Goal: Task Accomplishment & Management: Complete application form

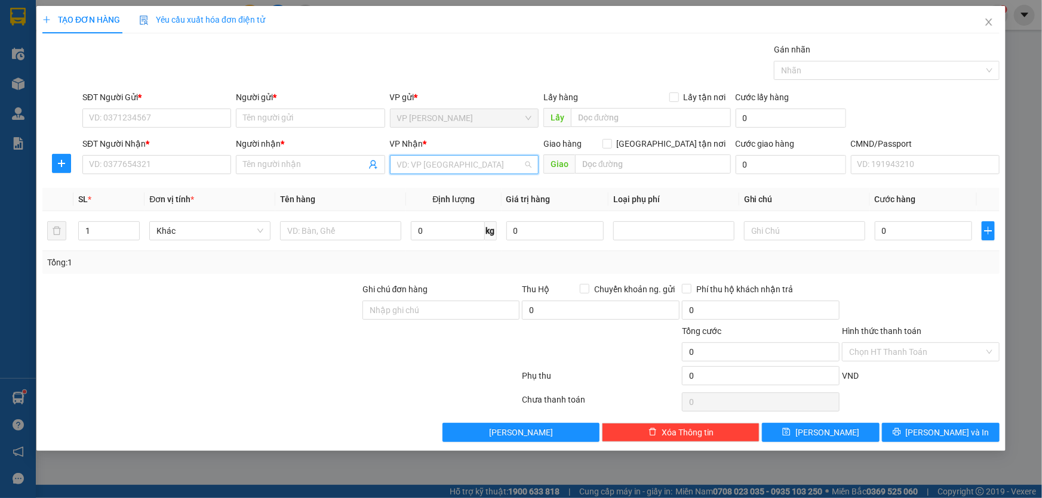
click at [469, 167] on input "search" at bounding box center [460, 165] width 126 height 18
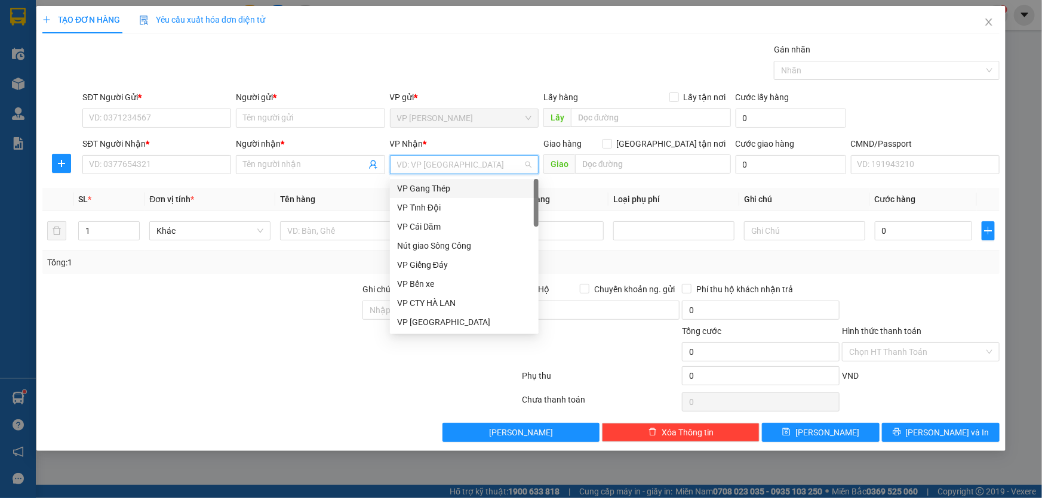
click at [433, 166] on input "search" at bounding box center [460, 165] width 126 height 18
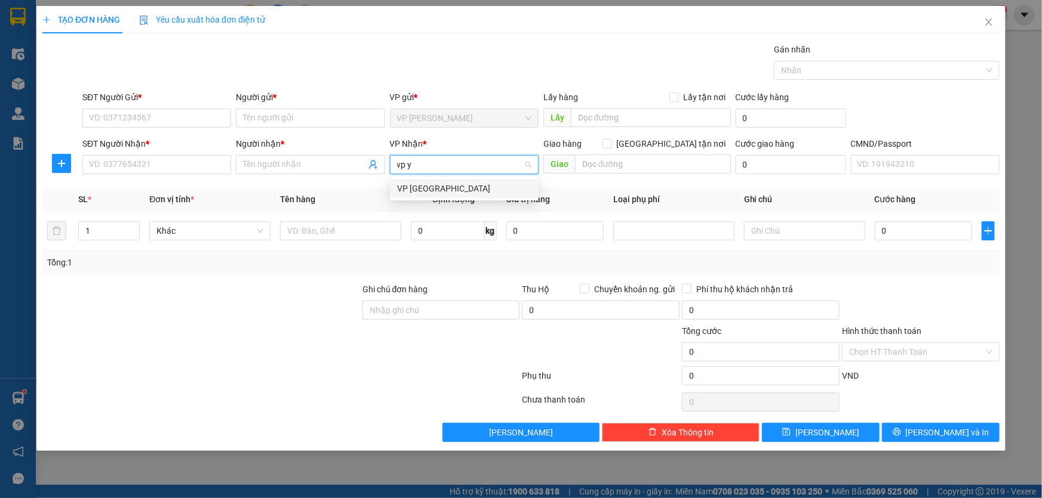
type input "vp ye"
click at [439, 192] on div "VP [GEOGRAPHIC_DATA]" at bounding box center [464, 188] width 134 height 13
click at [500, 165] on span "VP [GEOGRAPHIC_DATA]" at bounding box center [464, 165] width 134 height 18
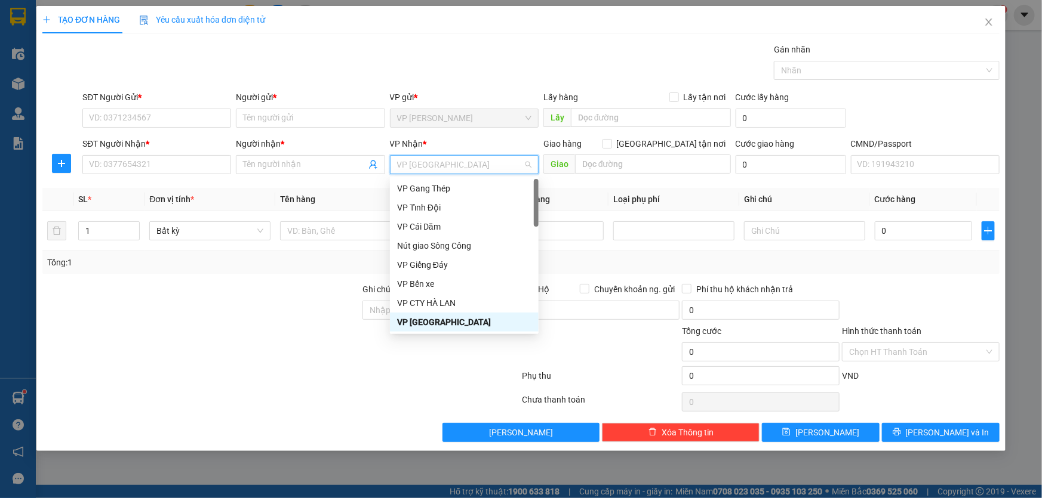
click at [500, 165] on span "VP [GEOGRAPHIC_DATA]" at bounding box center [464, 165] width 134 height 18
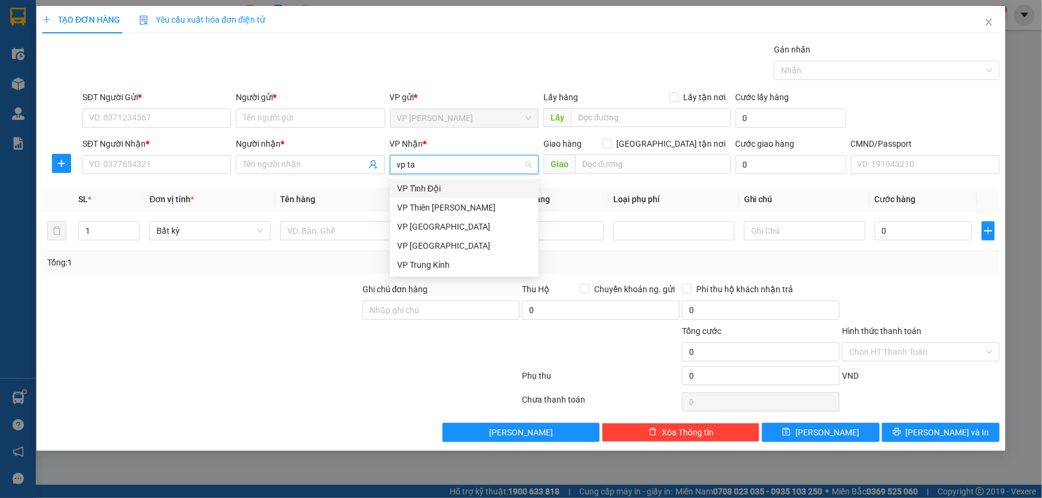
type input "vp tan"
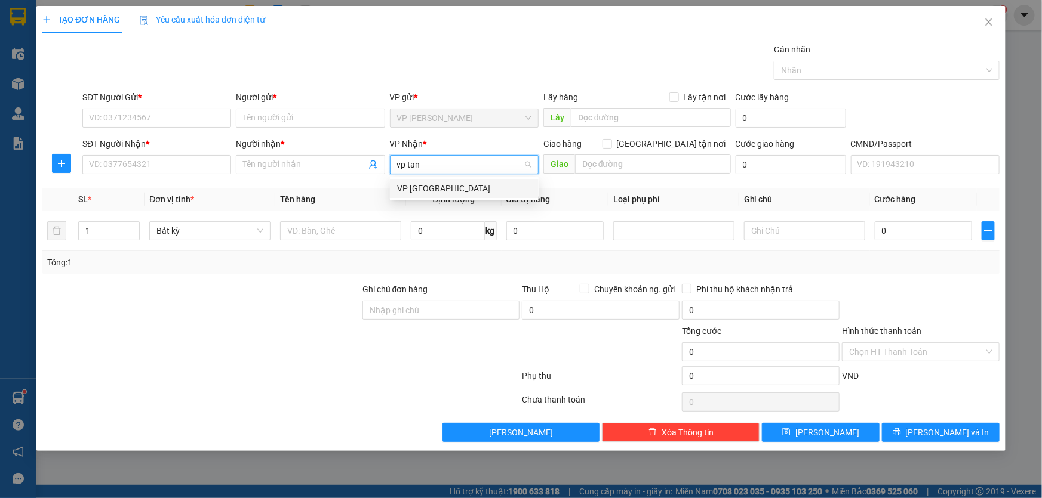
click at [452, 191] on div "VP [GEOGRAPHIC_DATA]" at bounding box center [464, 188] width 134 height 13
click at [612, 144] on span at bounding box center [607, 144] width 10 height 10
click at [611, 144] on input "[GEOGRAPHIC_DATA] tận nơi" at bounding box center [606, 143] width 8 height 8
checkbox input "true"
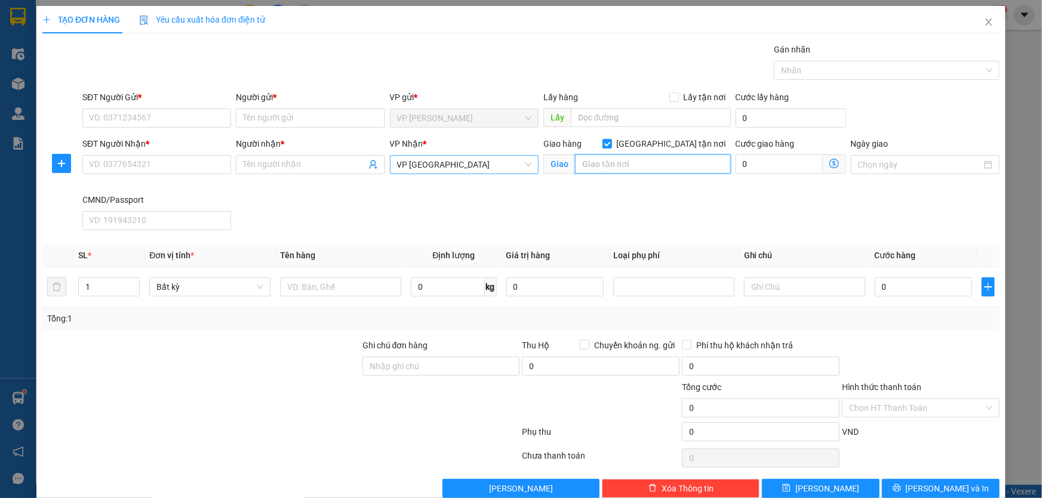
click at [633, 166] on input "text" at bounding box center [653, 164] width 156 height 19
click at [633, 163] on input "text" at bounding box center [653, 164] width 156 height 19
type input "6"
paste input "Khu đô thị [GEOGRAPHIC_DATA]"
click at [829, 167] on icon "dollar-circle" at bounding box center [834, 164] width 10 height 10
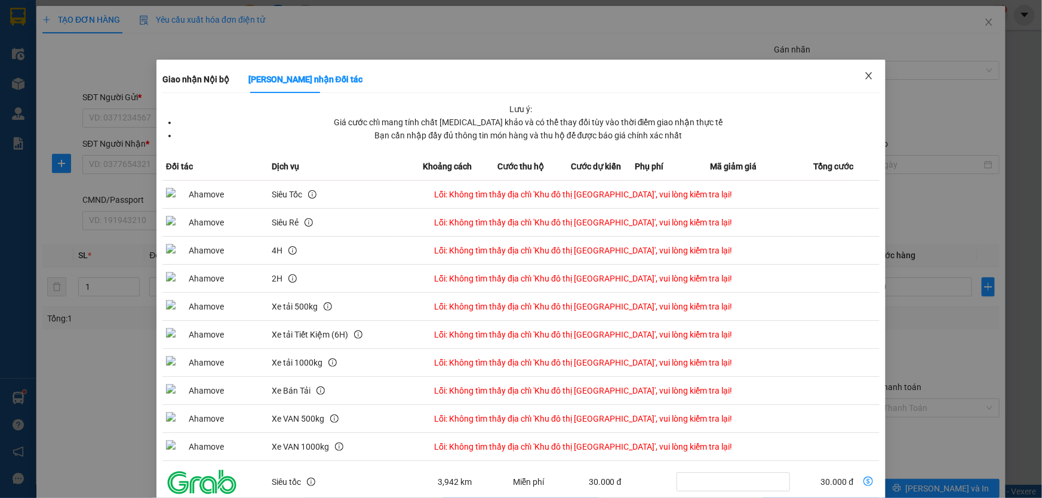
click at [864, 76] on icon "close" at bounding box center [869, 76] width 10 height 10
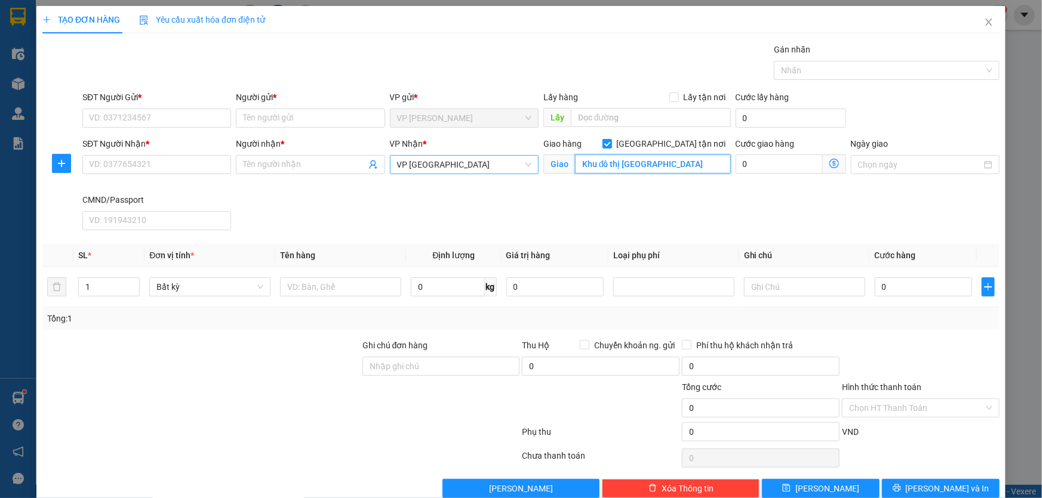
click at [698, 164] on input "Khu đô thị [GEOGRAPHIC_DATA]" at bounding box center [653, 164] width 156 height 19
drag, startPoint x: 698, startPoint y: 164, endPoint x: 706, endPoint y: 164, distance: 7.2
click at [705, 164] on input "Khu đô thị [GEOGRAPHIC_DATA]" at bounding box center [653, 164] width 156 height 19
click at [706, 164] on input "Khu đô thị [GEOGRAPHIC_DATA]" at bounding box center [653, 164] width 156 height 19
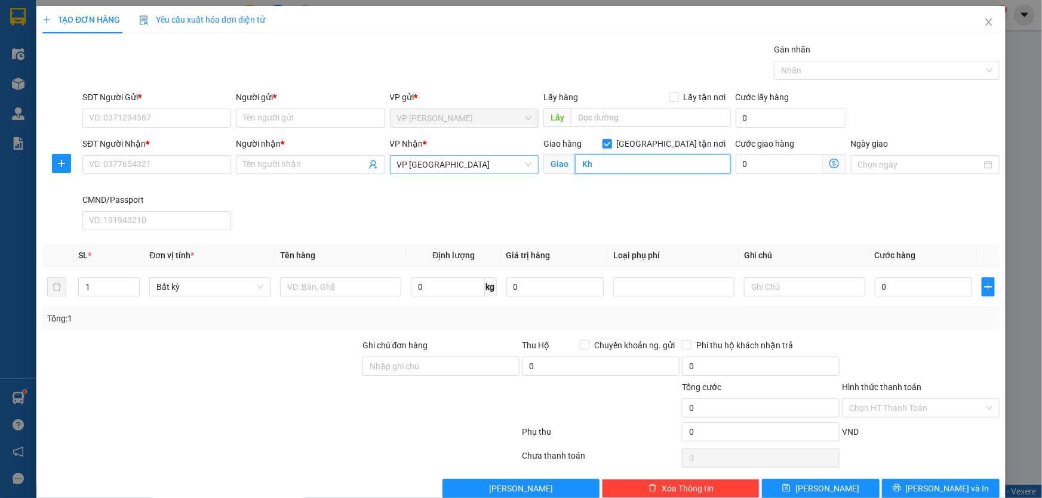
type input "K"
paste input "61/20/65 P. Bằng Liệt"
click at [826, 170] on span "Giao nhận Nội bộ Giao nhận Đối tác Lưu ý: Giá cước chỉ mang tính chất [MEDICAL_…" at bounding box center [834, 164] width 23 height 19
click at [830, 168] on span "Giao nhận Nội bộ Giao nhận Đối tác Lưu ý: Giá cước chỉ mang tính chất [MEDICAL_…" at bounding box center [834, 164] width 23 height 19
click at [830, 165] on icon "dollar-circle" at bounding box center [834, 164] width 10 height 10
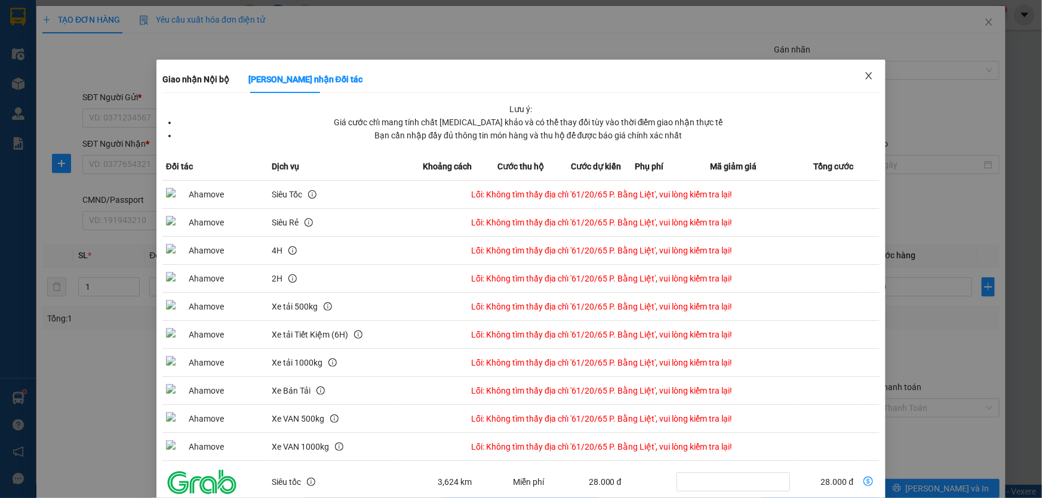
click at [864, 77] on icon "close" at bounding box center [869, 76] width 10 height 10
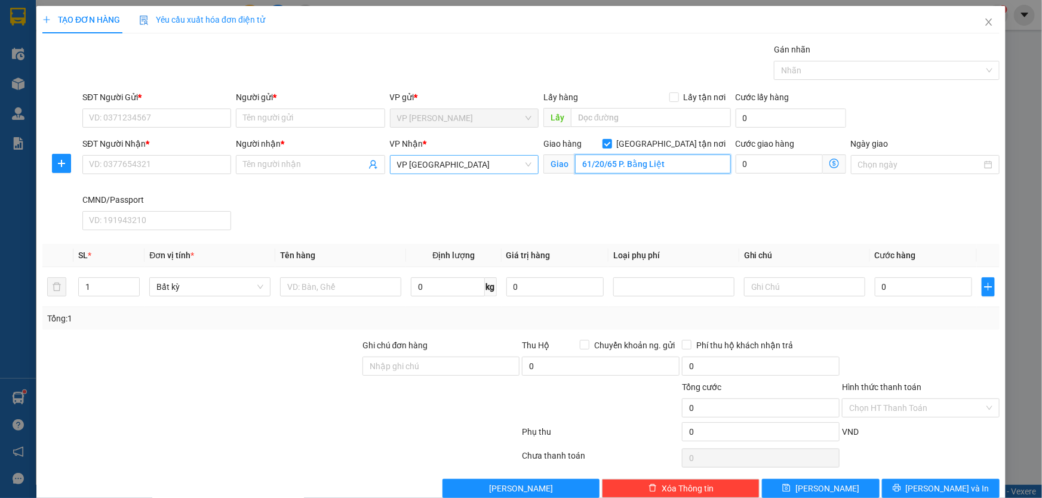
click at [680, 162] on input "61/20/65 P. Bằng Liệt" at bounding box center [653, 164] width 156 height 19
click at [669, 177] on div "Giao hàng [GEOGRAPHIC_DATA] tận nơi Giao 61/20/65 P. Bằng Liệt" at bounding box center [636, 158] width 187 height 42
click at [689, 168] on input "61/20/65 P. Bằng Liệt" at bounding box center [653, 164] width 156 height 19
click at [663, 167] on input "61/20/65 P. Bằng Liệt" at bounding box center [653, 164] width 156 height 19
click at [599, 164] on input "61/20/65 P. Bằng Liệt.H" at bounding box center [653, 164] width 156 height 19
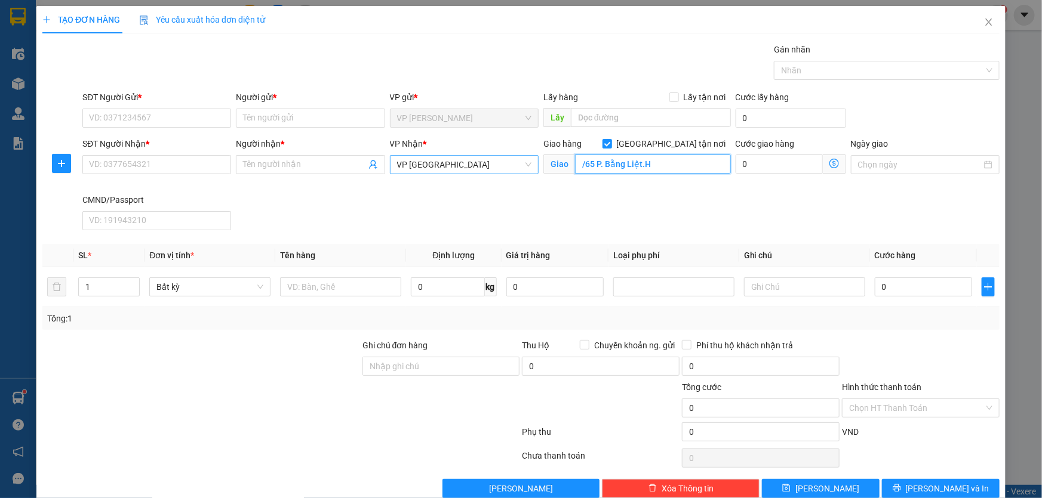
click at [580, 162] on input "/65 P. Bằng Liệt.H" at bounding box center [653, 164] width 156 height 19
click at [652, 164] on input "65 P. Bằng Liệt.H" at bounding box center [653, 164] width 156 height 19
type input "65 P. Bằng Liệt.Hoàng mai.[GEOGRAPHIC_DATA]"
click at [829, 159] on icon "dollar-circle" at bounding box center [834, 164] width 10 height 10
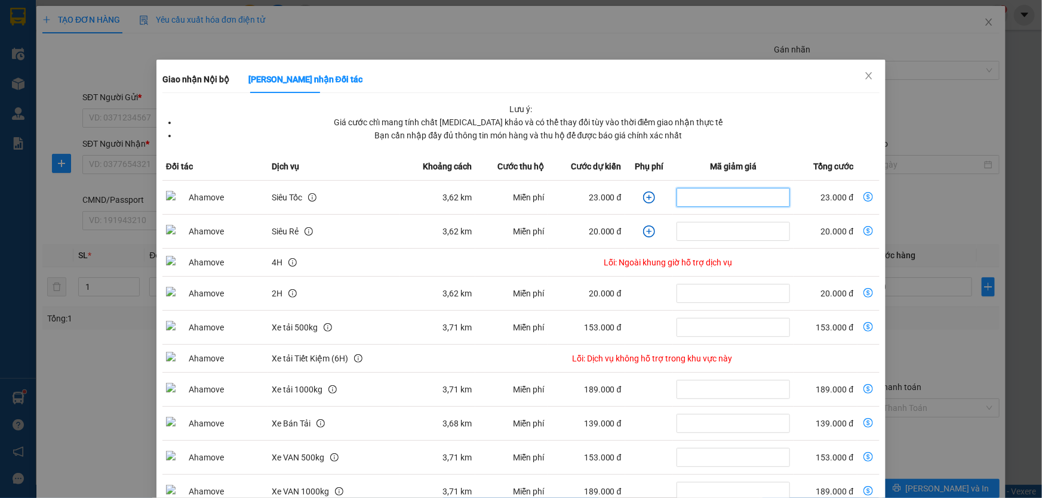
click at [713, 198] on input "dollar-circle" at bounding box center [732, 197] width 113 height 19
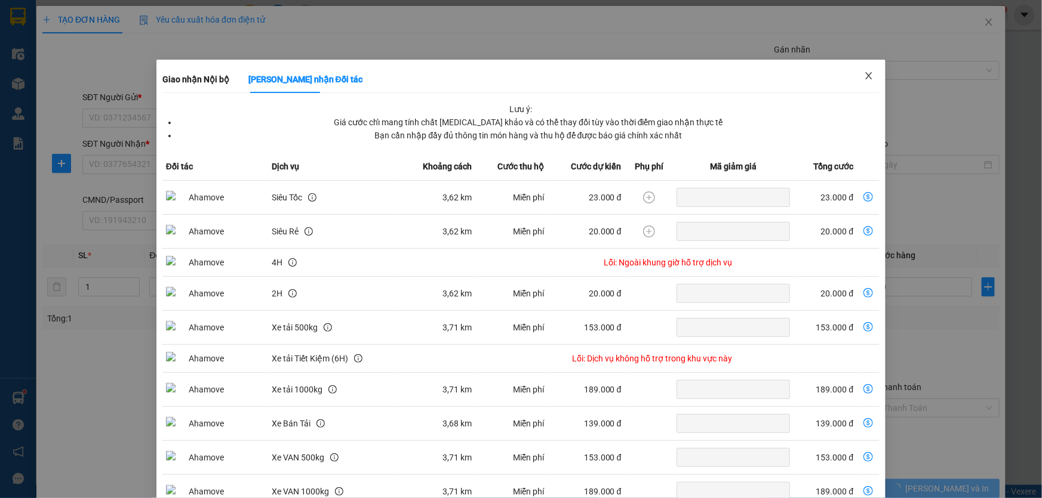
click at [866, 76] on icon "close" at bounding box center [869, 75] width 7 height 7
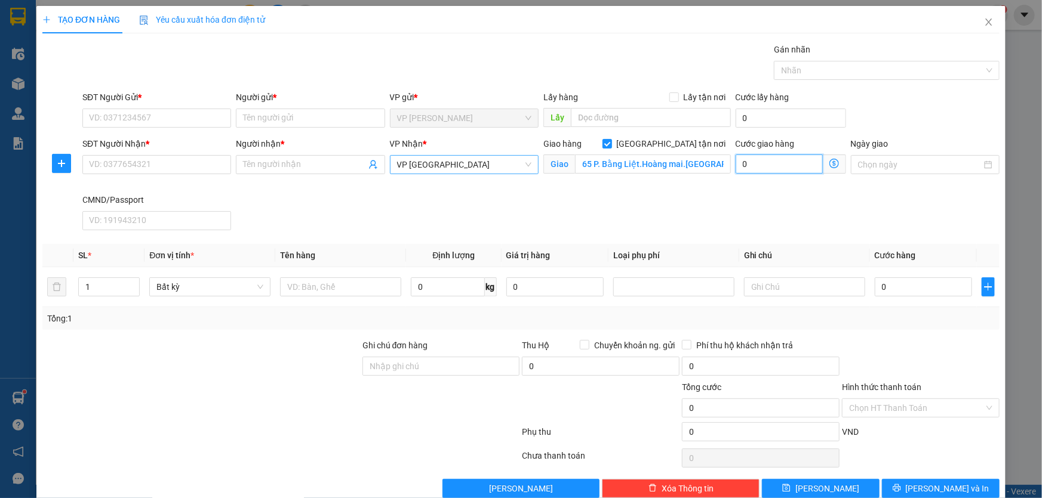
click at [775, 161] on input "0" at bounding box center [778, 164] width 87 height 19
drag, startPoint x: 775, startPoint y: 158, endPoint x: 667, endPoint y: 161, distance: 108.1
click at [678, 161] on div "SĐT Người Nhận * VD: 0377654321 Người nhận * Tên người nhận VP Nhận * VP Tân Tr…" at bounding box center [541, 186] width 922 height 98
type input "0"
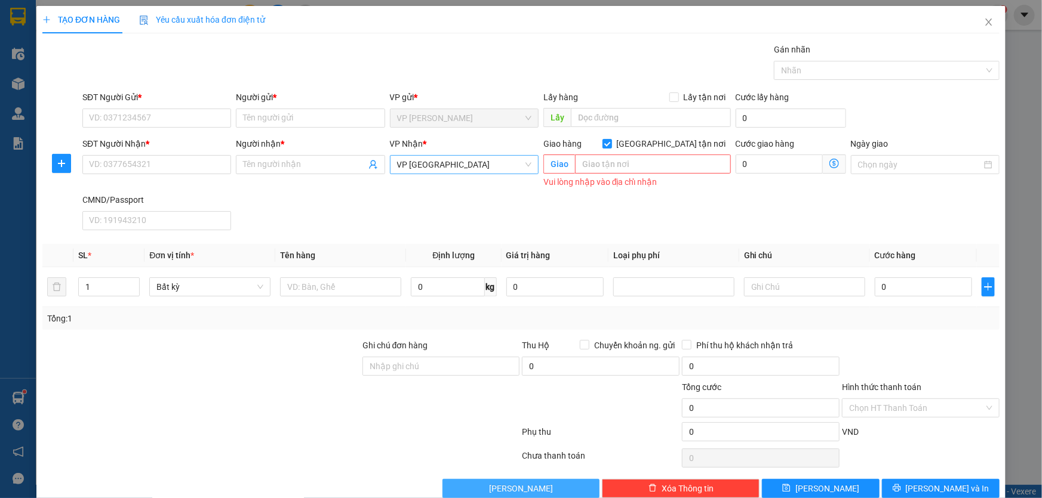
click at [541, 485] on button "[PERSON_NAME]" at bounding box center [521, 488] width 158 height 19
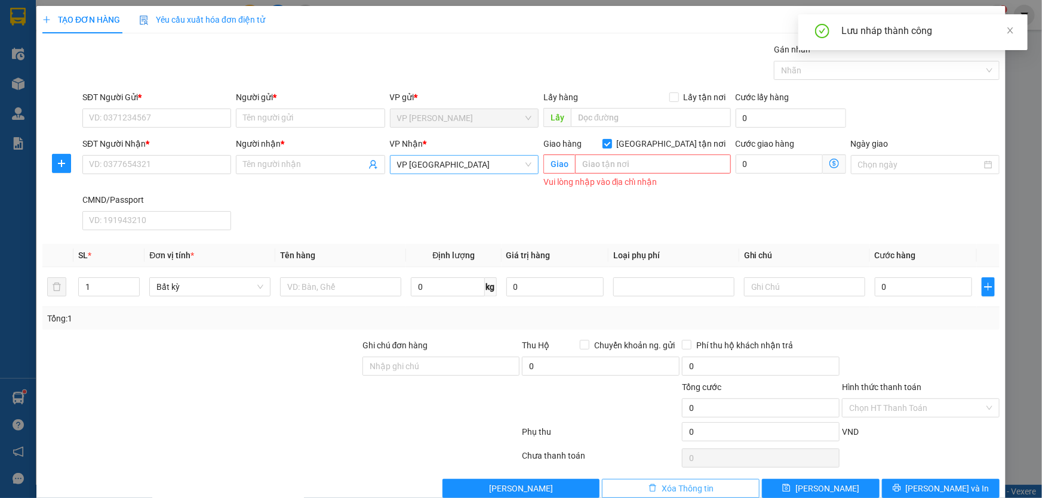
click at [673, 487] on span "Xóa Thông tin" at bounding box center [687, 488] width 52 height 13
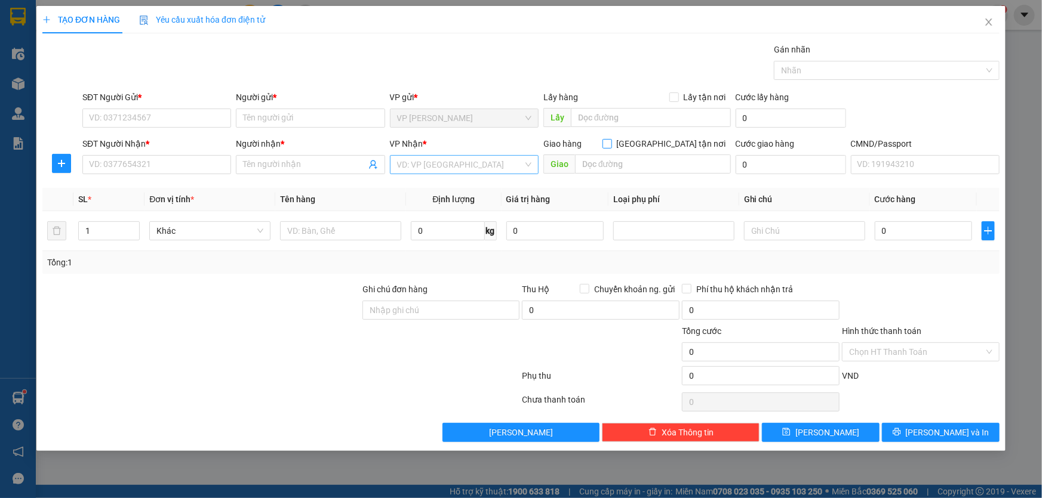
click at [611, 144] on input "[GEOGRAPHIC_DATA] tận nơi" at bounding box center [606, 143] width 8 height 8
checkbox input "true"
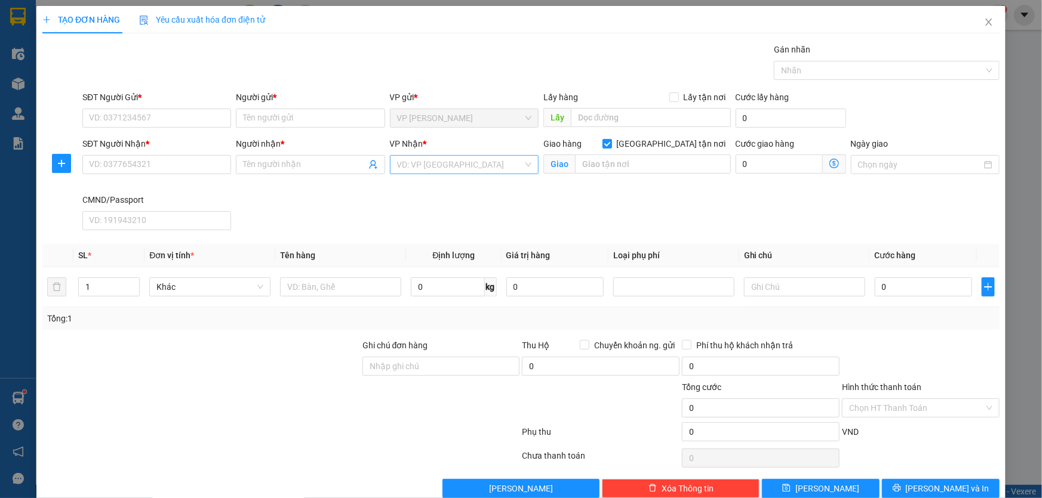
click at [464, 165] on input "search" at bounding box center [460, 165] width 126 height 18
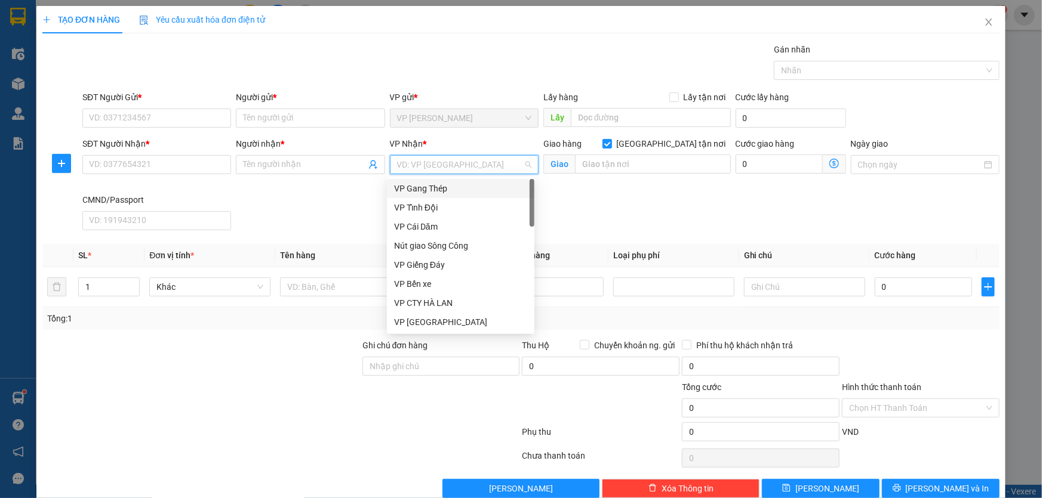
click at [475, 167] on input "search" at bounding box center [460, 165] width 126 height 18
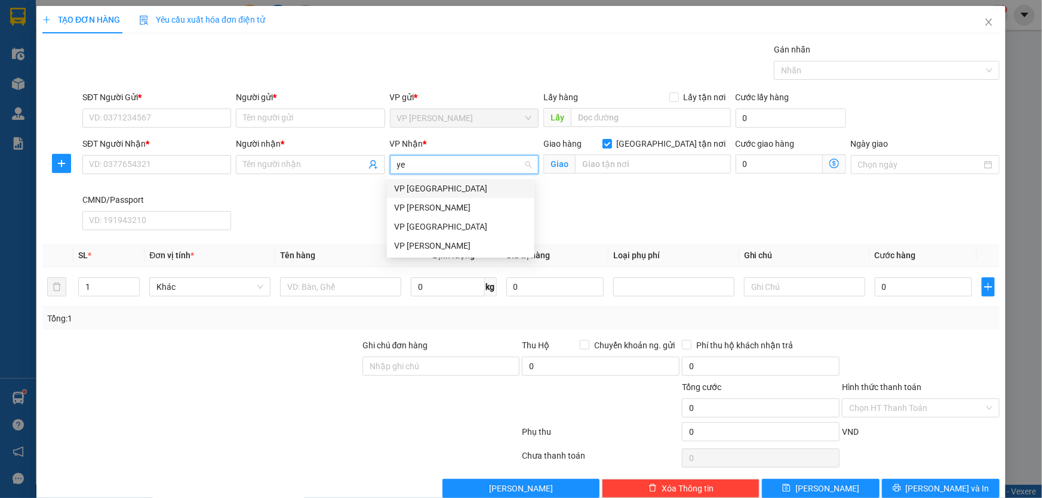
type input "y"
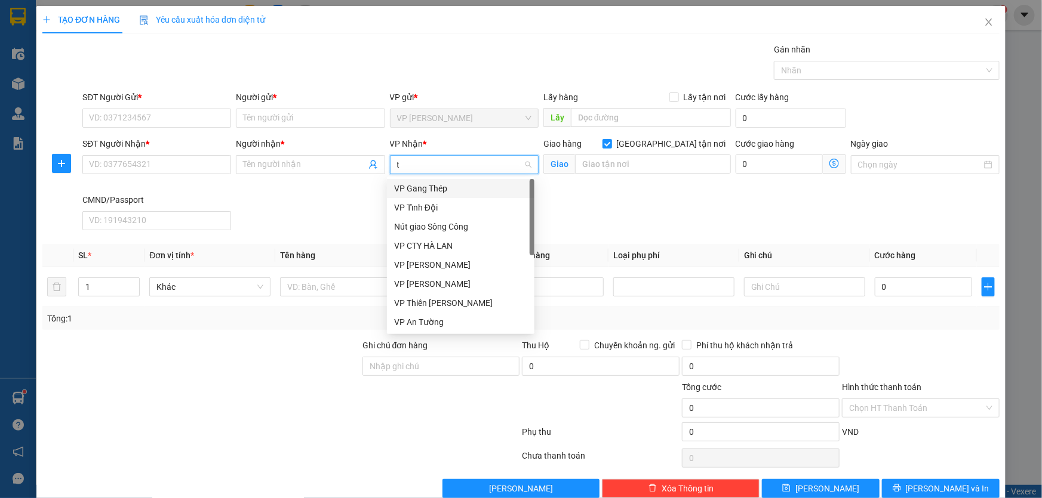
type input "ta"
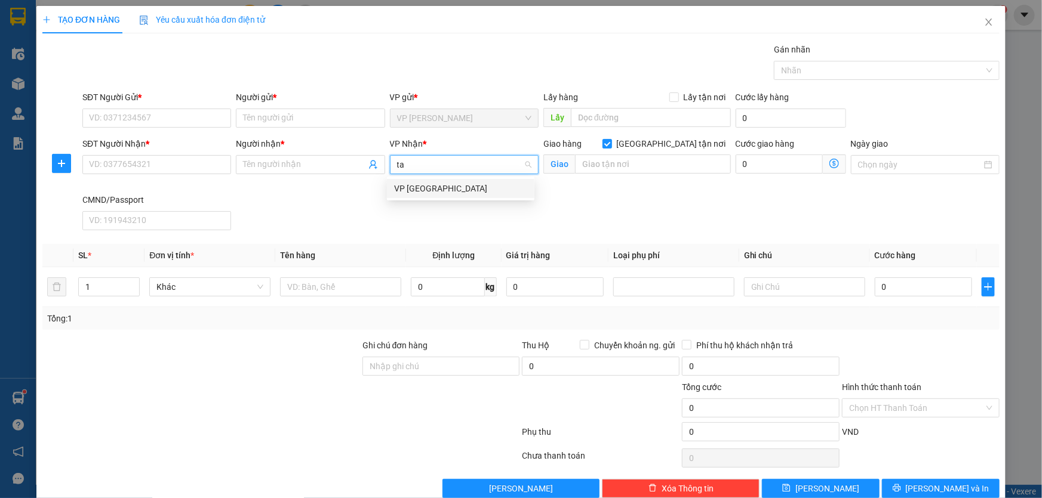
click at [451, 189] on div "VP [GEOGRAPHIC_DATA]" at bounding box center [460, 188] width 133 height 13
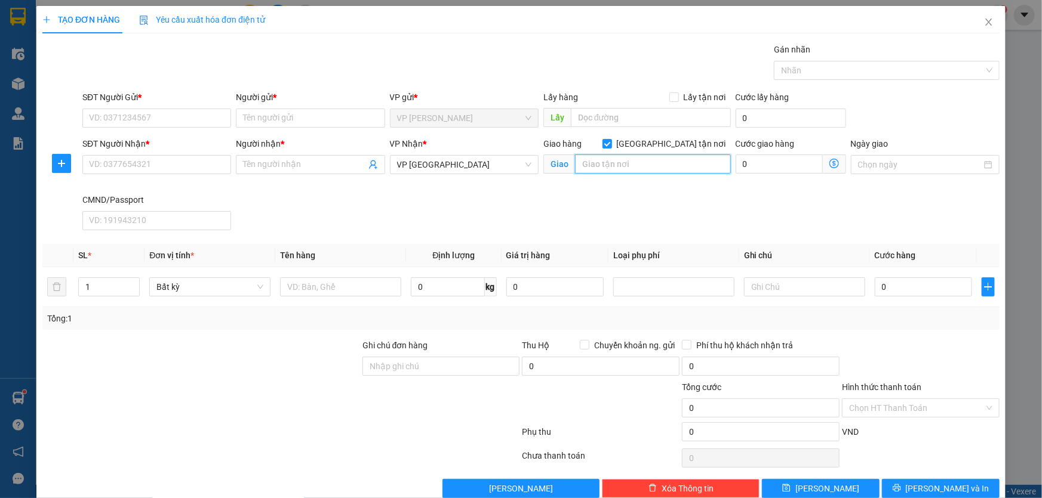
click at [603, 170] on input "text" at bounding box center [653, 164] width 156 height 19
paste input "29 P. [PERSON_NAME], [PERSON_NAME], [PERSON_NAME], [GEOGRAPHIC_DATA], [GEOGRAPH…"
type input "29 P. [PERSON_NAME], [PERSON_NAME], [PERSON_NAME], [GEOGRAPHIC_DATA], [GEOGRAPH…"
click at [829, 162] on icon "dollar-circle" at bounding box center [834, 164] width 10 height 10
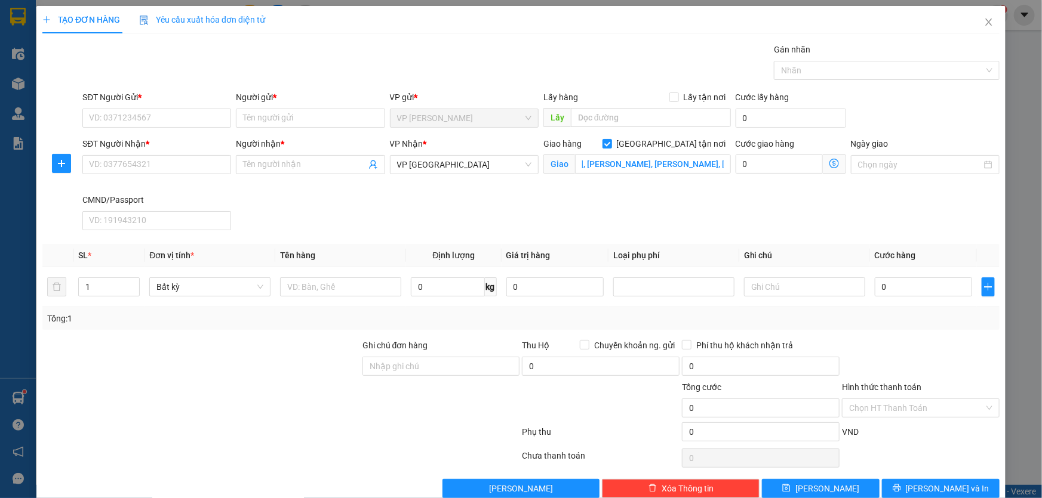
scroll to position [0, 0]
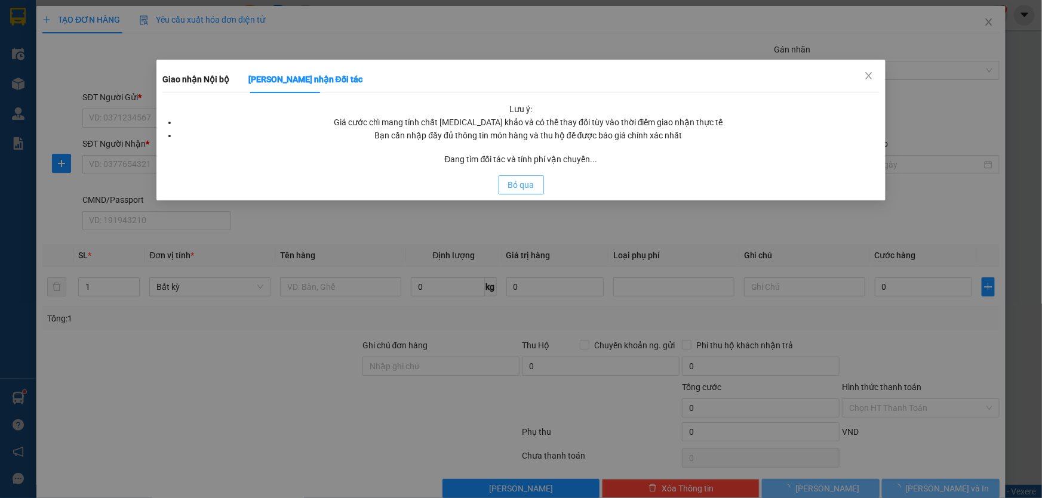
click at [506, 179] on button "Bỏ qua" at bounding box center [520, 184] width 45 height 19
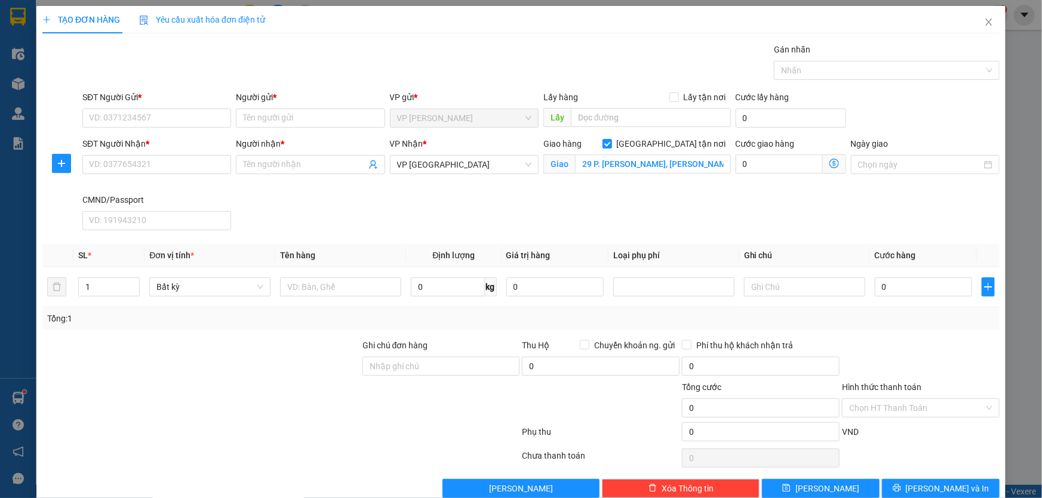
click at [829, 164] on icon "dollar-circle" at bounding box center [834, 164] width 10 height 10
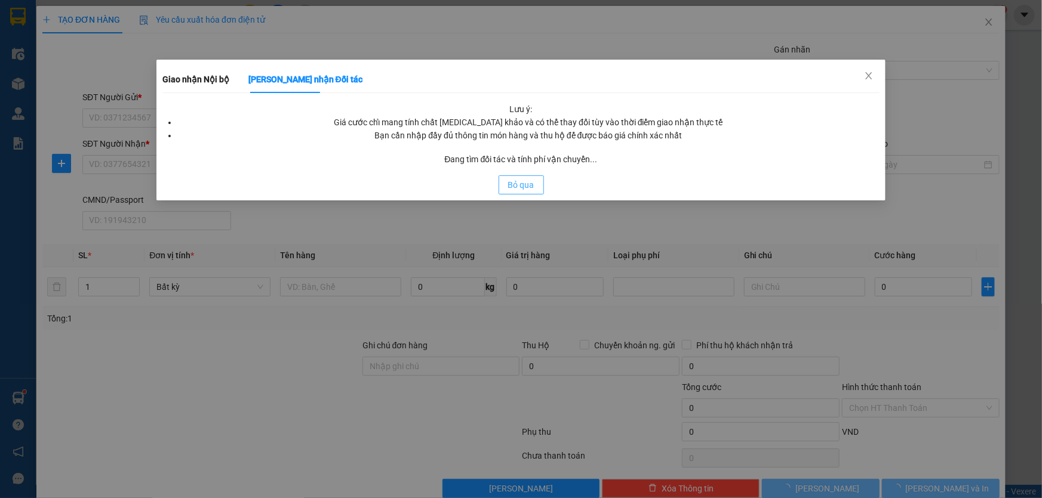
click at [522, 187] on span "Bỏ qua" at bounding box center [521, 184] width 26 height 13
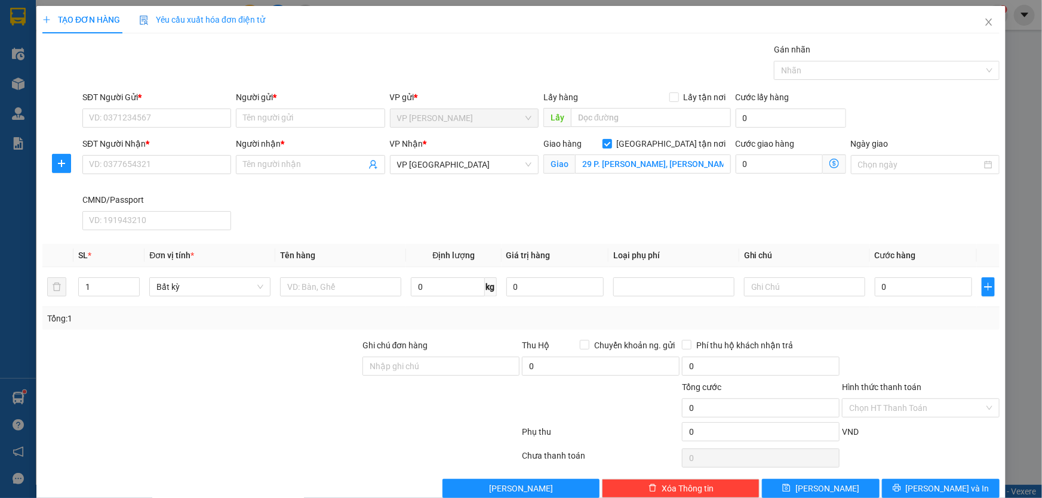
click at [738, 186] on div "Cước giao hàng 0 Giao nhận Nội bộ Giao nhận Đối tác Lưu ý: Giá cước chỉ mang tí…" at bounding box center [790, 165] width 115 height 56
click at [639, 211] on div "SĐT Người Nhận * VD: 0377654321 Người nhận * Tên người nhận VP Nhận * VP Tân Tr…" at bounding box center [541, 186] width 922 height 98
click at [829, 162] on icon "dollar-circle" at bounding box center [834, 164] width 10 height 10
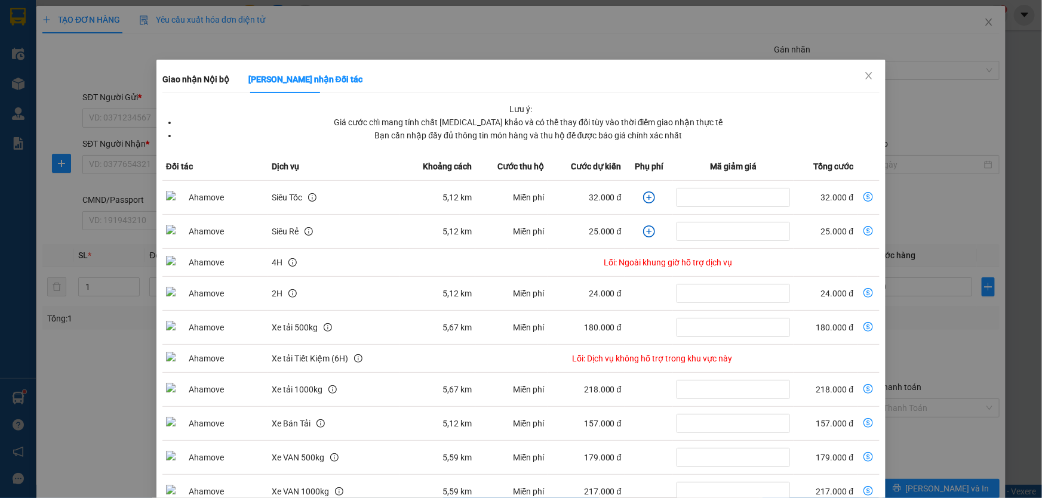
click at [513, 184] on td "Miễn phí" at bounding box center [511, 198] width 72 height 34
click at [864, 75] on icon "close" at bounding box center [869, 76] width 10 height 10
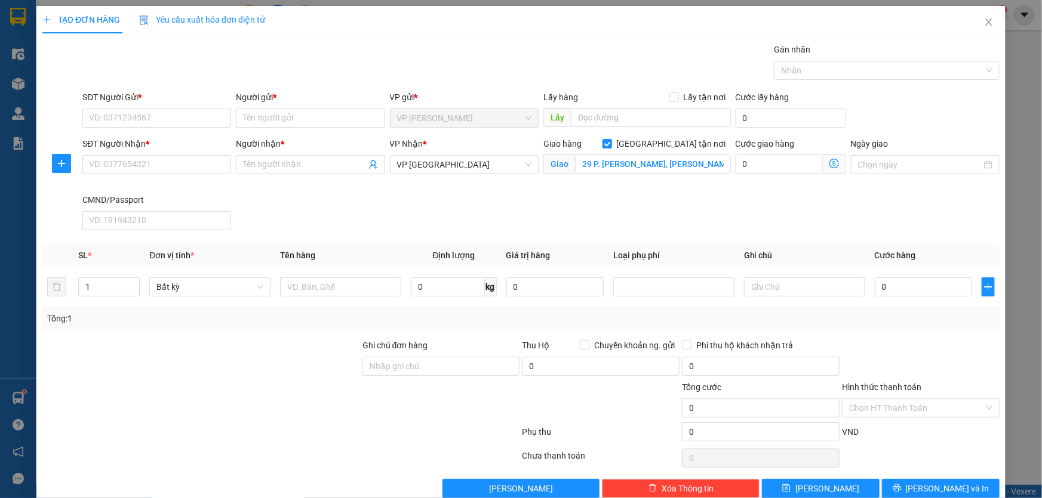
click at [829, 164] on icon "dollar-circle" at bounding box center [834, 164] width 10 height 10
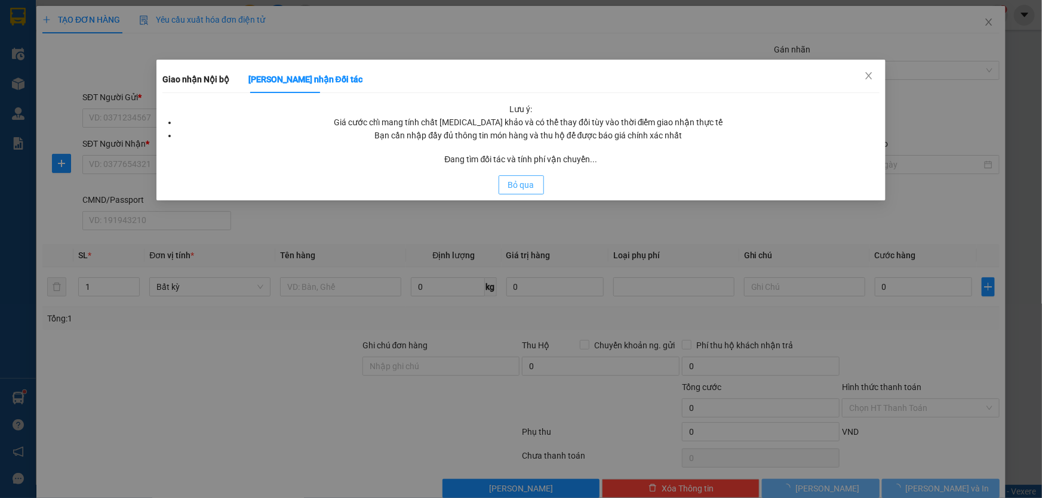
click at [529, 182] on span "Bỏ qua" at bounding box center [521, 184] width 26 height 13
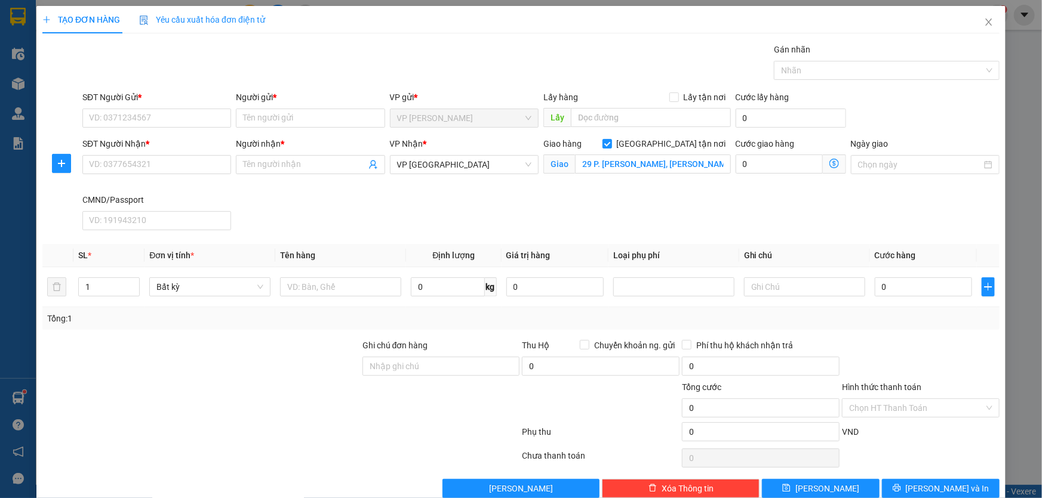
click at [829, 164] on icon "dollar-circle" at bounding box center [834, 164] width 10 height 10
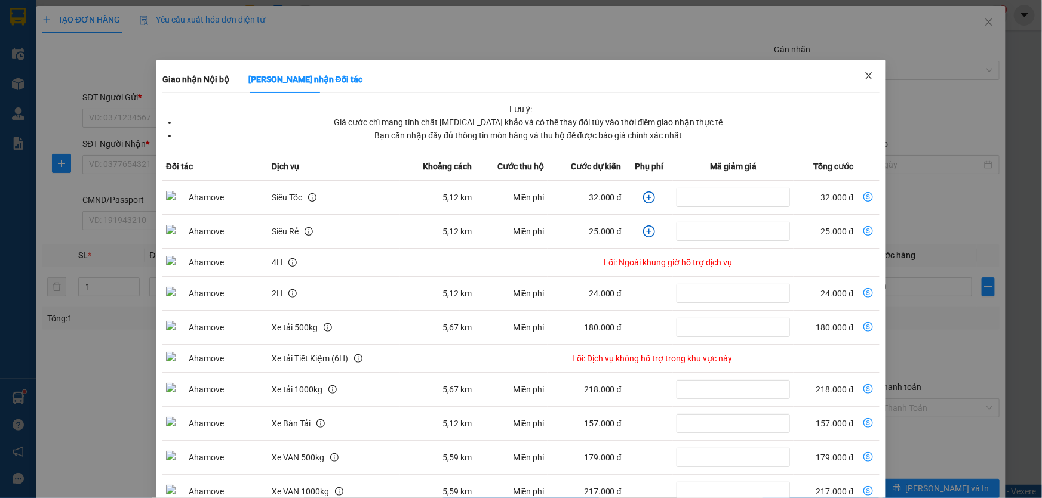
click at [864, 79] on icon "close" at bounding box center [869, 76] width 10 height 10
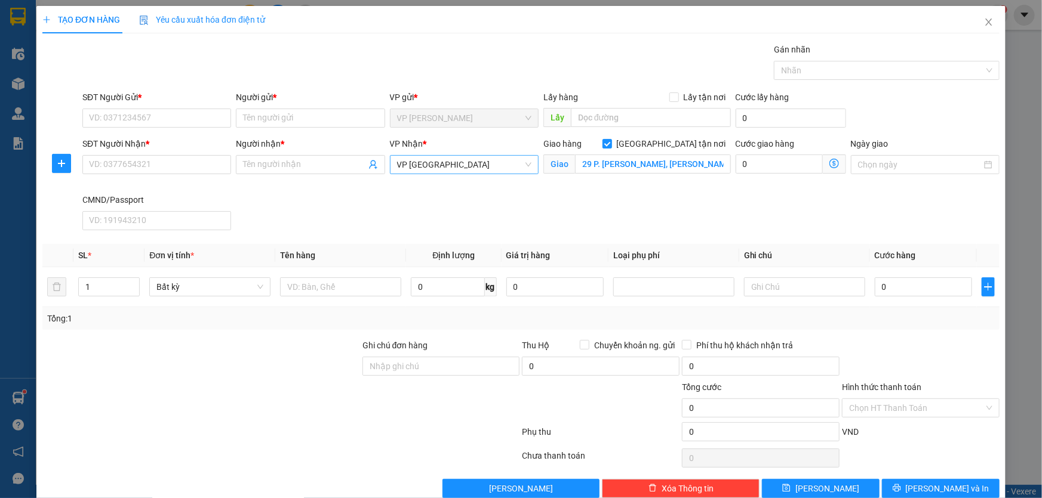
click at [455, 164] on span "VP [GEOGRAPHIC_DATA]" at bounding box center [464, 165] width 134 height 18
type input "47"
click at [436, 187] on div "VP 47 [PERSON_NAME]" at bounding box center [460, 188] width 133 height 13
click at [833, 164] on span "Giao nhận Nội bộ Giao nhận Đối tác Lưu ý: Giá cước chỉ mang tính chất [MEDICAL_…" at bounding box center [834, 164] width 23 height 19
click at [830, 164] on icon "dollar-circle" at bounding box center [834, 164] width 10 height 10
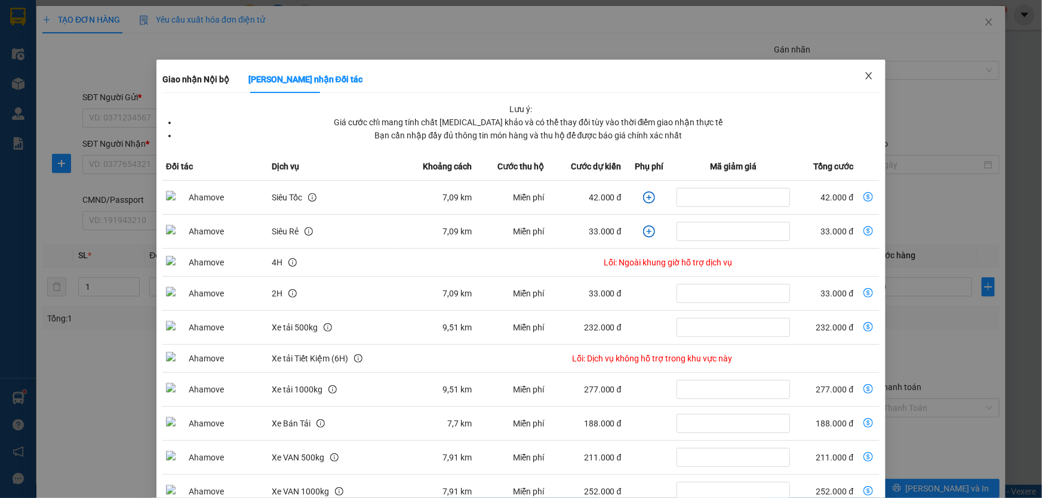
click at [864, 77] on icon "close" at bounding box center [869, 76] width 10 height 10
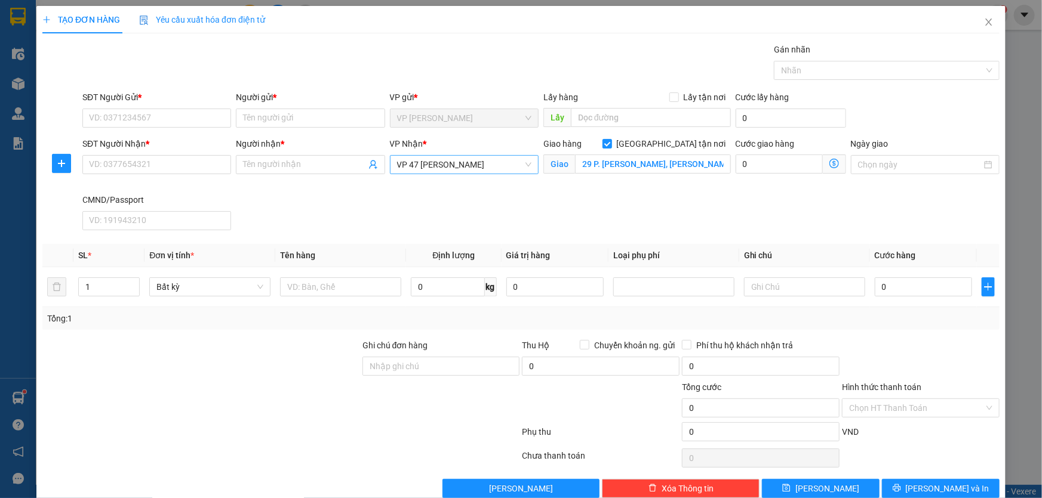
click at [492, 165] on span "VP 47 [PERSON_NAME]" at bounding box center [464, 165] width 134 height 18
click at [10, 11] on div "TẠO ĐƠN HÀNG Yêu cầu xuất hóa đơn điện tử Transit Pickup Surcharge Ids Transit …" at bounding box center [521, 249] width 1042 height 498
click at [983, 30] on span "Close" at bounding box center [988, 22] width 33 height 33
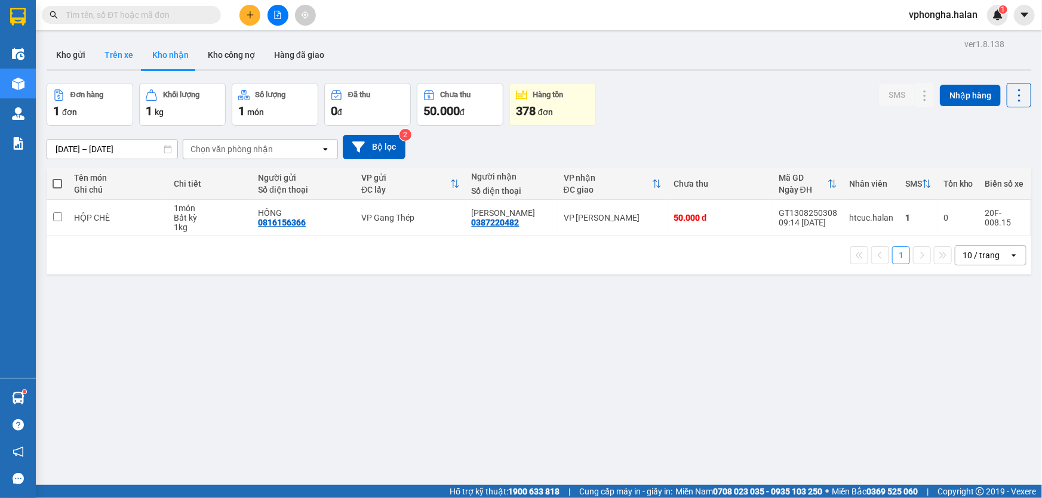
click at [106, 53] on button "Trên xe" at bounding box center [119, 55] width 48 height 29
type input "[DATE] – [DATE]"
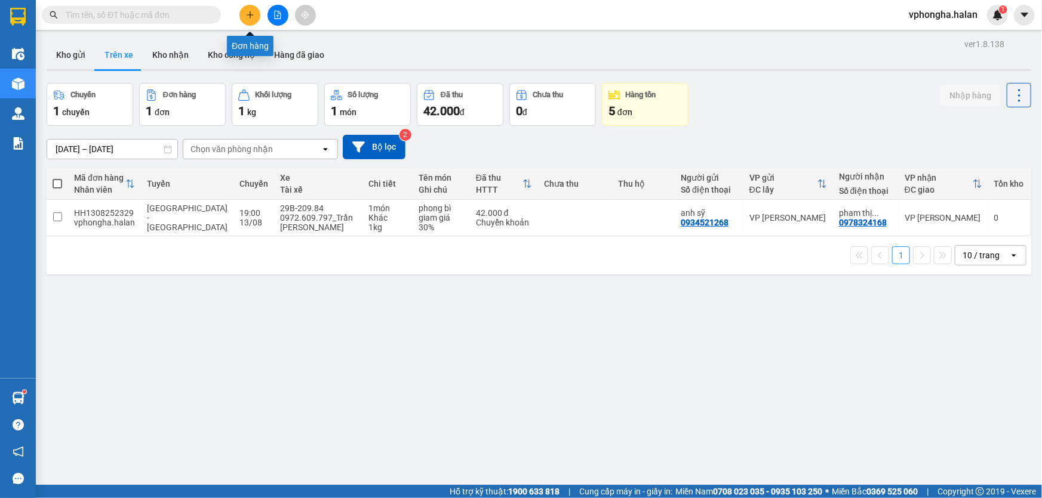
click at [252, 13] on icon "plus" at bounding box center [250, 15] width 8 height 8
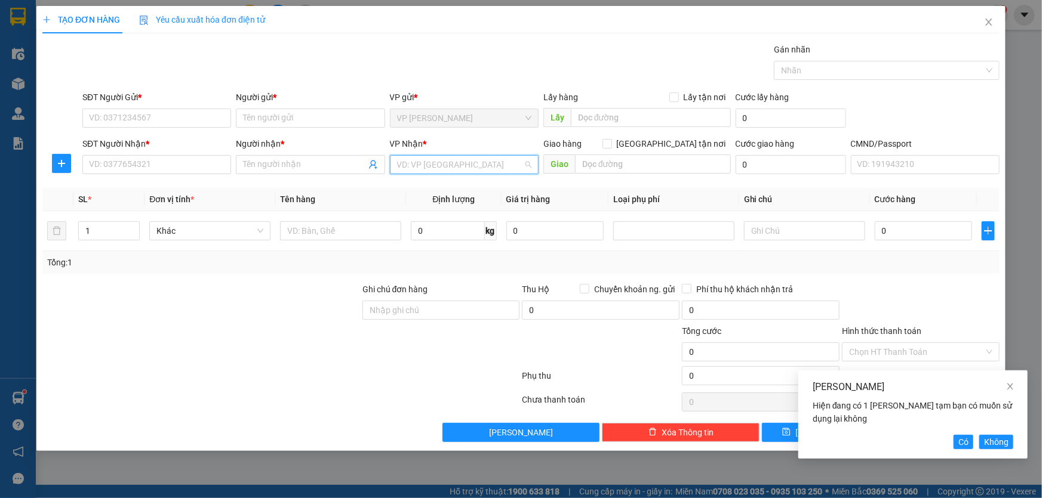
click at [454, 164] on input "search" at bounding box center [460, 165] width 126 height 18
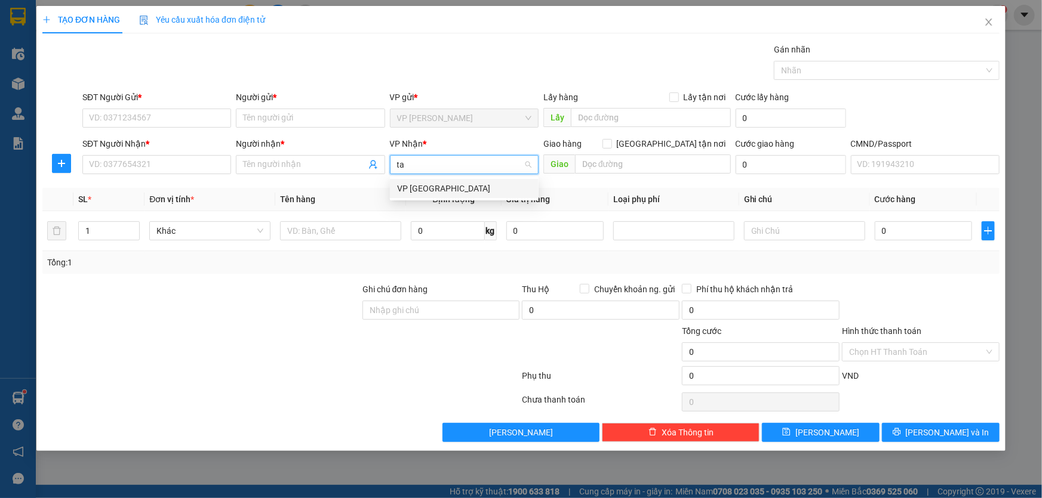
type input "ta"
click at [448, 177] on body "Kết quả tìm kiếm ( 1 ) Bộ lọc Mã ĐH Trạng thái Món hàng Thu hộ Tổng cước Chưa c…" at bounding box center [521, 249] width 1042 height 498
click at [447, 167] on input "search" at bounding box center [460, 165] width 126 height 18
type input "tan"
click at [438, 189] on div "VP [GEOGRAPHIC_DATA]" at bounding box center [464, 188] width 134 height 13
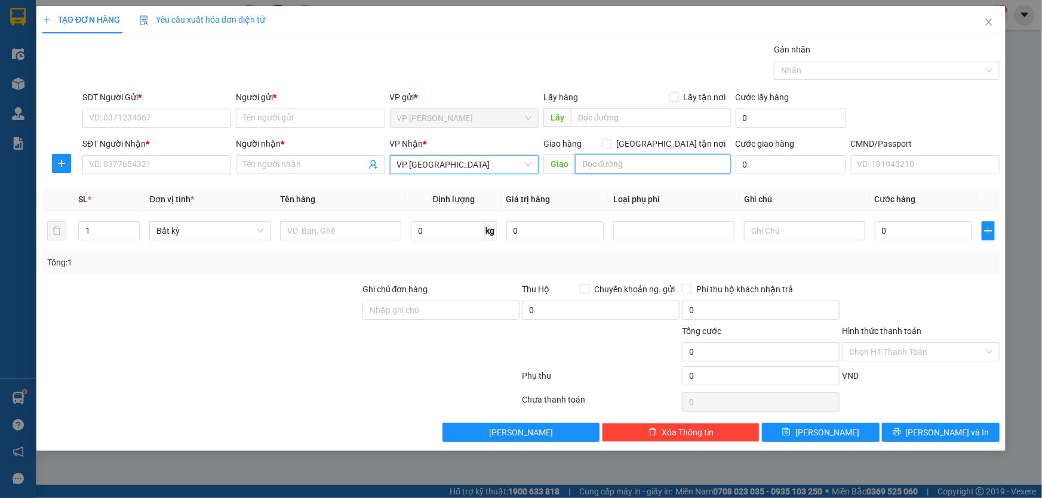
click at [627, 167] on input "text" at bounding box center [653, 164] width 156 height 19
click at [611, 146] on input "[GEOGRAPHIC_DATA] tận nơi" at bounding box center [606, 143] width 8 height 8
checkbox input "true"
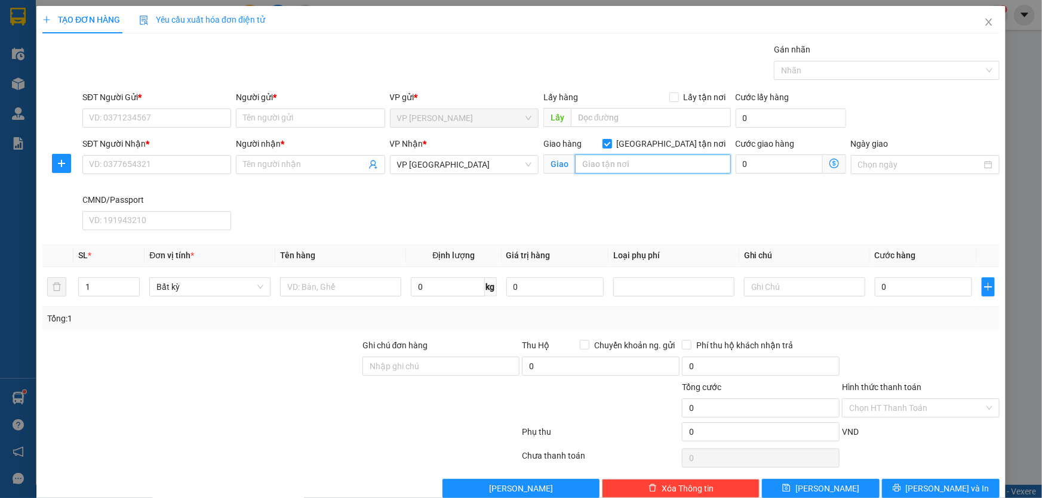
click at [639, 165] on input "text" at bounding box center [653, 164] width 156 height 19
click at [829, 164] on icon "dollar-circle" at bounding box center [834, 164] width 10 height 10
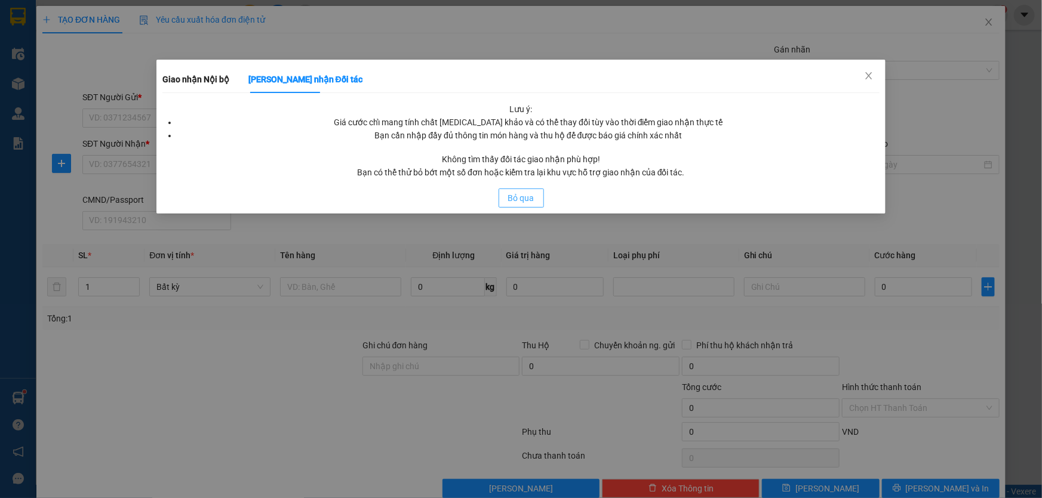
click at [510, 196] on span "Bỏ qua" at bounding box center [521, 198] width 26 height 13
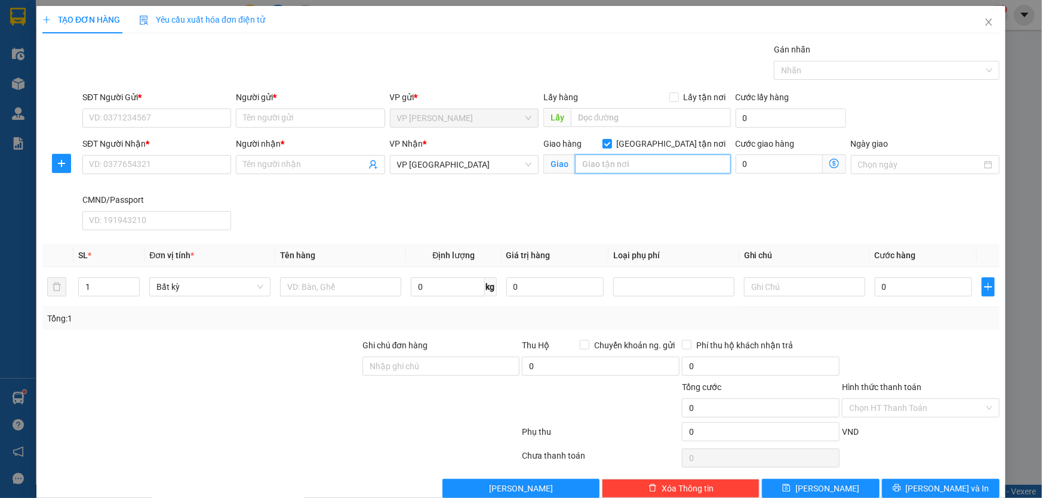
click at [621, 171] on input "text" at bounding box center [653, 164] width 156 height 19
click at [622, 167] on input "text" at bounding box center [653, 164] width 156 height 19
paste input "Lô 29 dịch vụ 7 , Khu đất dịch vụ, Khu đô thị [GEOGRAPHIC_DATA], [GEOGRAPHIC_DA…"
type input "Lô 29 dịch vụ 7 , Khu đất dịch vụ, Khu đô thị [GEOGRAPHIC_DATA], [GEOGRAPHIC_DA…"
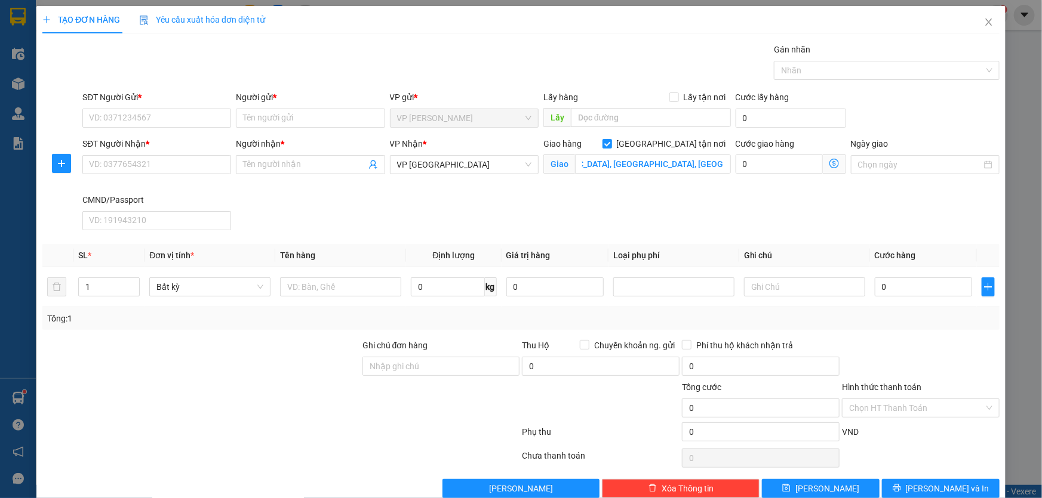
click at [829, 165] on icon "dollar-circle" at bounding box center [834, 164] width 10 height 10
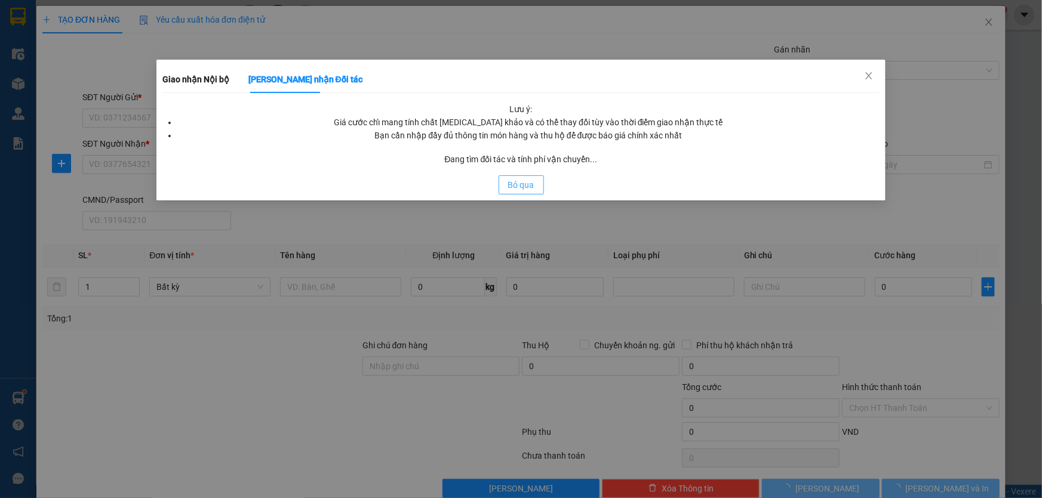
click at [526, 183] on span "Bỏ qua" at bounding box center [521, 184] width 26 height 13
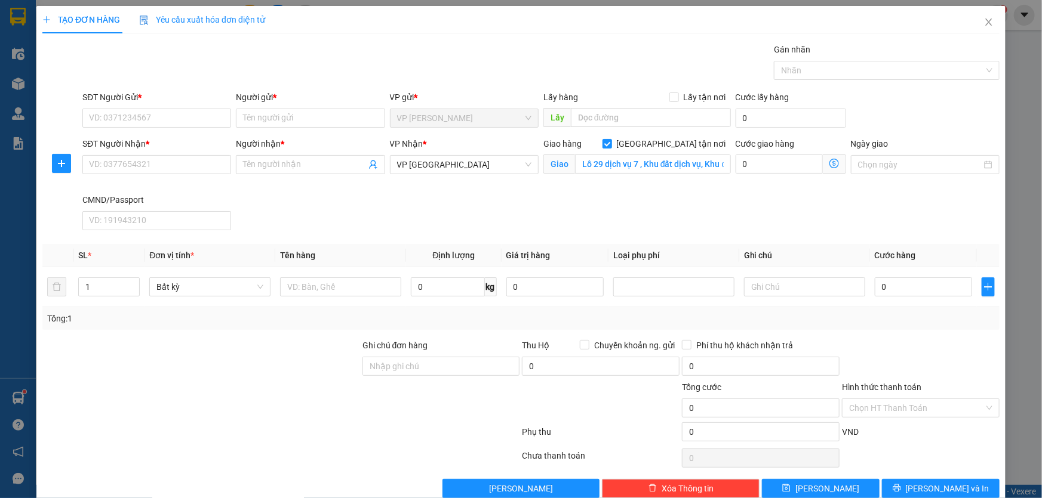
click at [829, 160] on icon "dollar-circle" at bounding box center [834, 164] width 10 height 10
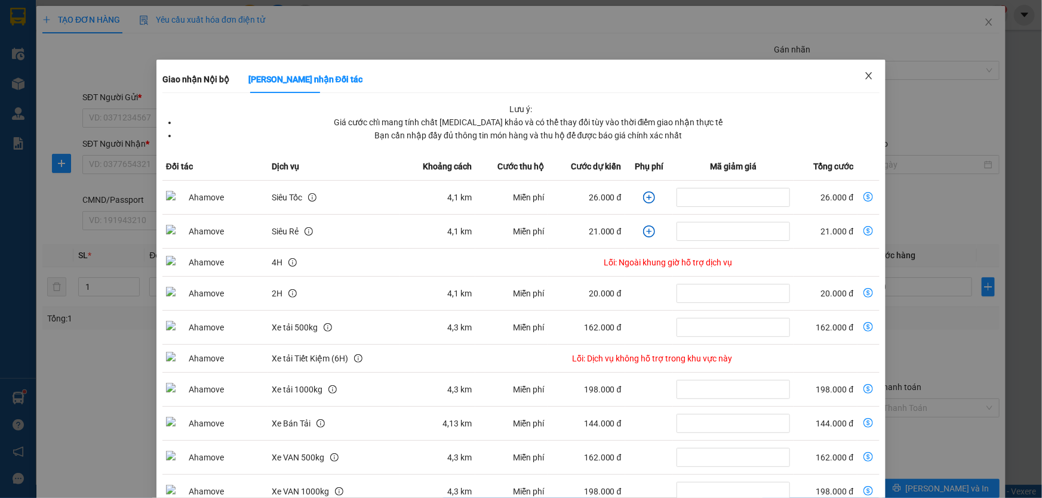
click at [864, 79] on icon "close" at bounding box center [869, 76] width 10 height 10
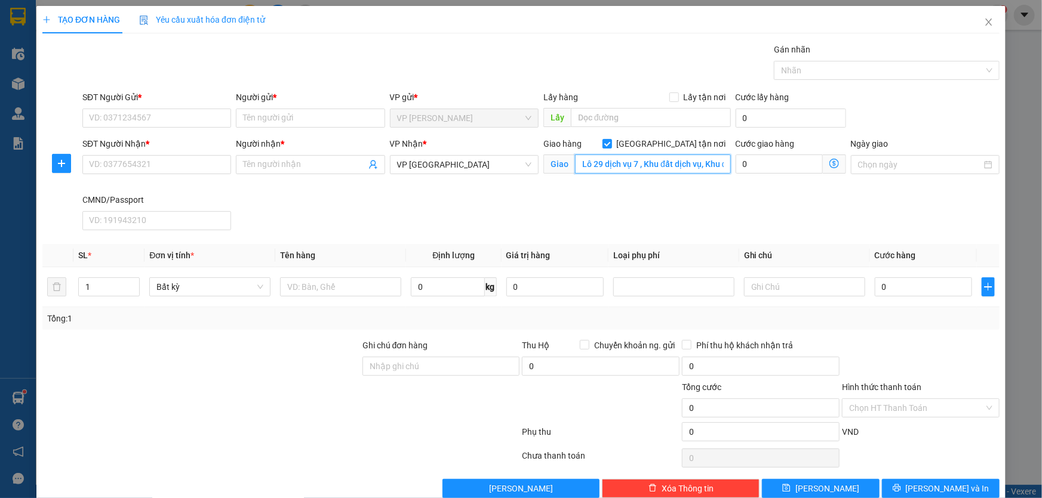
click at [642, 167] on input "Lô 29 dịch vụ 7 , Khu đất dịch vụ, Khu đô thị [GEOGRAPHIC_DATA], [GEOGRAPHIC_DA…" at bounding box center [653, 164] width 156 height 19
click at [671, 173] on input "Lô 29 dịch vụ 7 , Khu đất dịch vụ, Khu đô thị [GEOGRAPHIC_DATA], [GEOGRAPHIC_DA…" at bounding box center [653, 164] width 156 height 19
click at [679, 166] on input "Lô 29 dịch vụ 7 , Khu đất dịch vụ, Khu đô thị [GEOGRAPHIC_DATA], [GEOGRAPHIC_DA…" at bounding box center [653, 164] width 156 height 19
click at [666, 202] on div "SĐT Người Nhận * VD: 0377654321 Người nhận * Tên người nhận VP Nhận * VP Tân Tr…" at bounding box center [541, 186] width 922 height 98
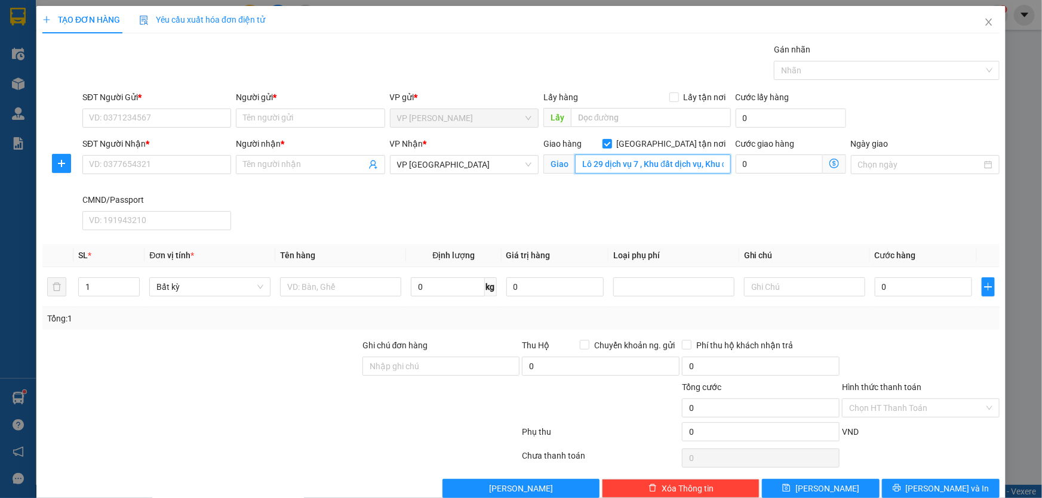
click at [626, 169] on input "Lô 29 dịch vụ 7 , Khu đất dịch vụ, Khu đô thị [GEOGRAPHIC_DATA], [GEOGRAPHIC_DA…" at bounding box center [653, 164] width 156 height 19
click at [627, 194] on div "SĐT Người Nhận * VD: 0377654321 Người nhận * Tên người nhận VP Nhận * VP Tân Tr…" at bounding box center [541, 186] width 922 height 98
click at [647, 171] on input "Lô 29 dịch vụ 7 , Khu đất dịch vụ, Khu đô thị [GEOGRAPHIC_DATA], [GEOGRAPHIC_DA…" at bounding box center [653, 164] width 156 height 19
click at [648, 167] on input "Lô 29 dịch vụ 7 , Khu đất dịch vụ, Khu đô thị [GEOGRAPHIC_DATA], [GEOGRAPHIC_DA…" at bounding box center [653, 164] width 156 height 19
click at [974, 28] on span "Close" at bounding box center [988, 22] width 33 height 33
